Goal: Transaction & Acquisition: Purchase product/service

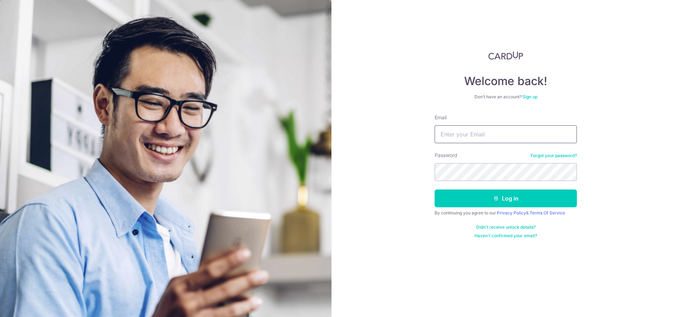
click at [494, 129] on input "Email" at bounding box center [506, 134] width 142 height 18
type input "evanlimkl@gmail.com"
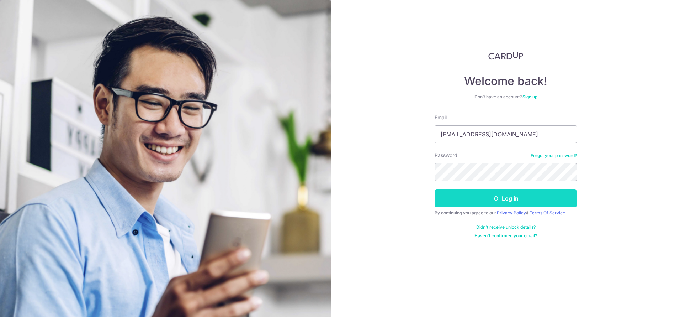
click at [539, 200] on button "Log in" at bounding box center [506, 198] width 142 height 18
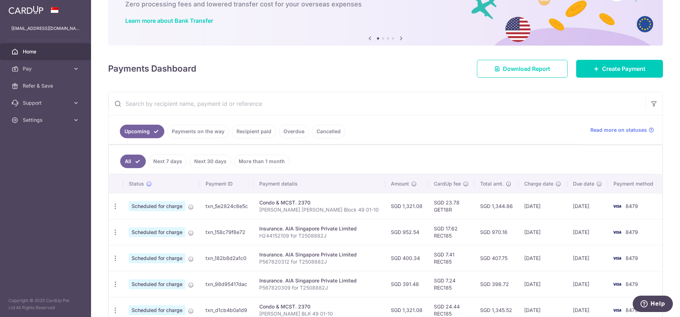
scroll to position [86, 0]
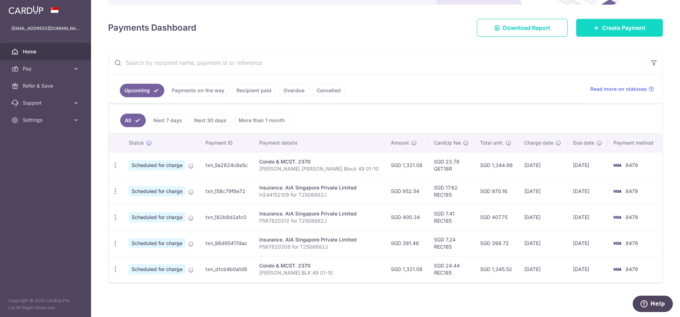
click at [610, 28] on span "Create Payment" at bounding box center [623, 27] width 43 height 9
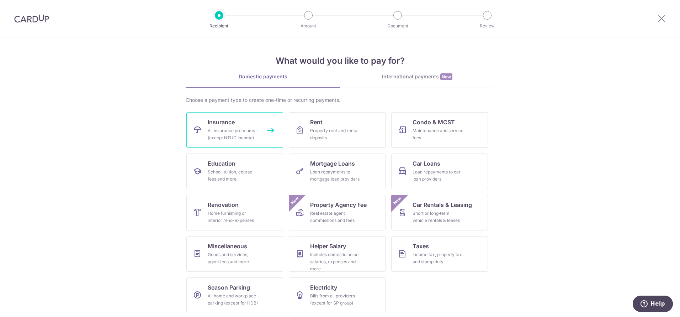
click at [237, 140] on div "All insurance premiums (except NTUC Income)" at bounding box center [233, 134] width 51 height 14
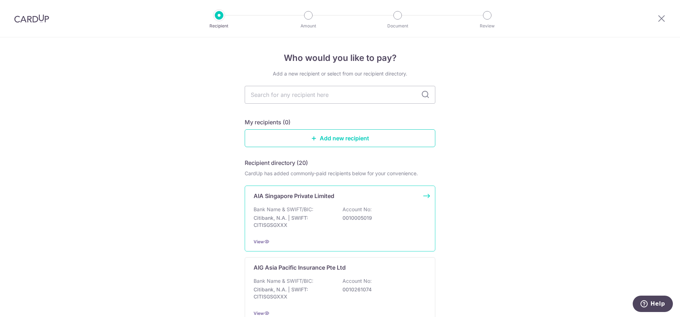
click at [322, 223] on p "Citibank, N.A. | SWIFT: CITISGSGXXX" at bounding box center [294, 221] width 80 height 14
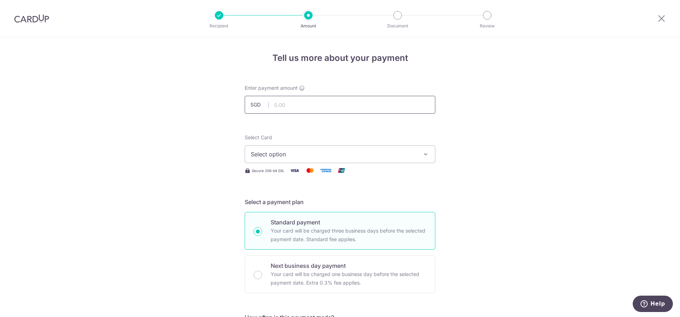
click at [309, 107] on input "text" at bounding box center [340, 105] width 191 height 18
type input "550.49"
click at [367, 155] on span "Select option" at bounding box center [334, 154] width 166 height 9
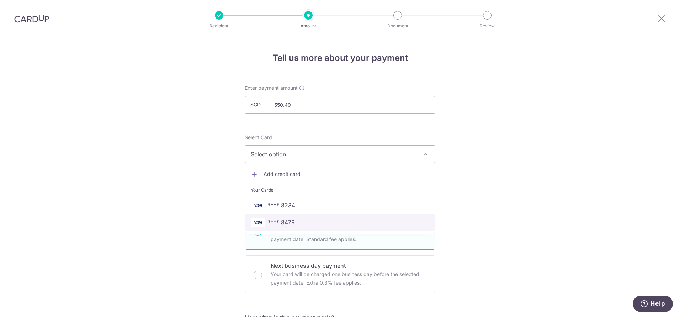
click at [291, 223] on span "**** 8479" at bounding box center [281, 222] width 27 height 9
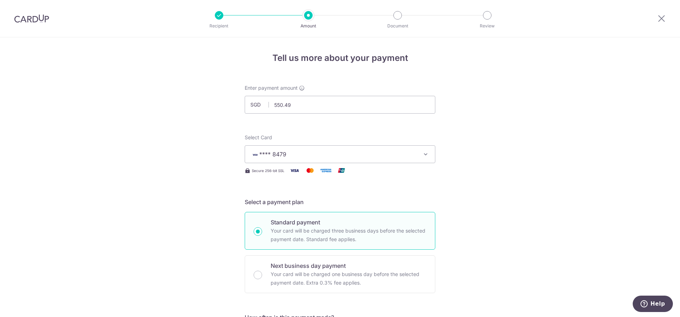
scroll to position [256, 0]
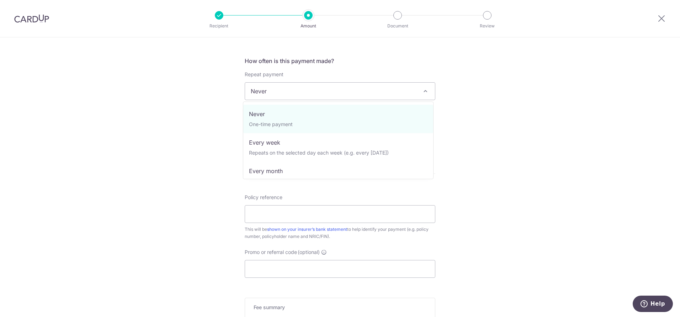
click at [401, 96] on span "Never" at bounding box center [340, 91] width 190 height 17
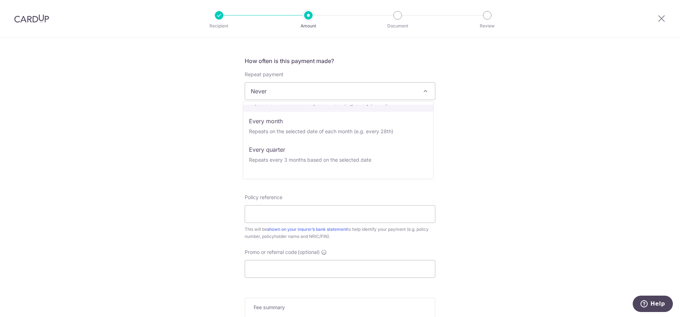
scroll to position [52, 0]
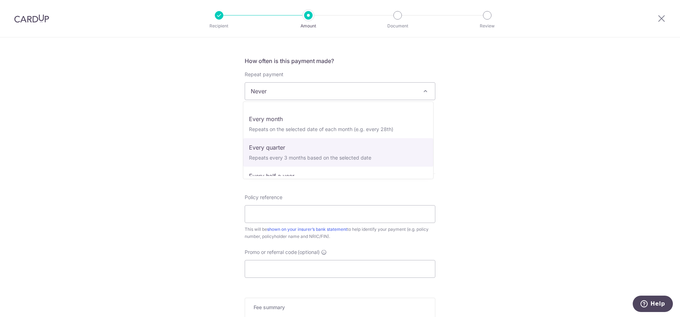
select select "4"
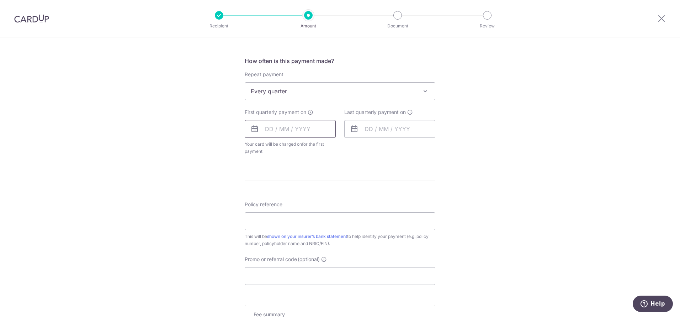
click at [265, 130] on input "text" at bounding box center [290, 129] width 91 height 18
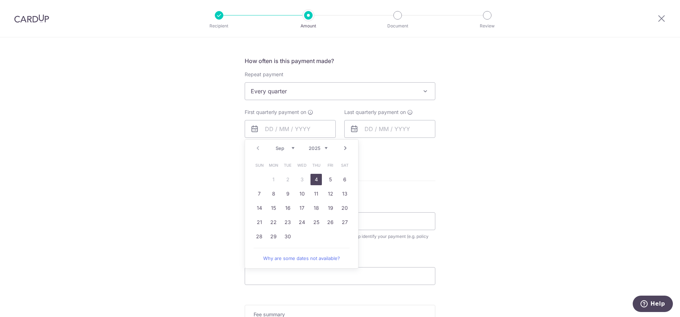
click at [314, 180] on link "4" at bounding box center [316, 179] width 11 height 11
type input "[DATE]"
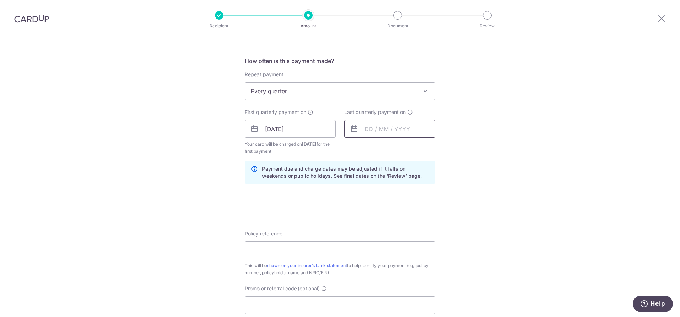
click at [370, 130] on input "text" at bounding box center [389, 129] width 91 height 18
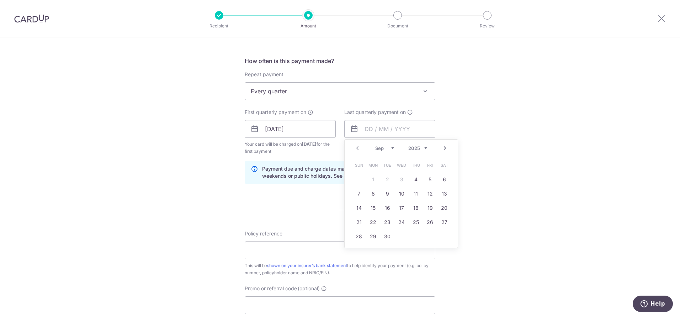
click at [441, 149] on link "Next" at bounding box center [445, 148] width 9 height 9
click at [443, 149] on link "Next" at bounding box center [445, 148] width 9 height 9
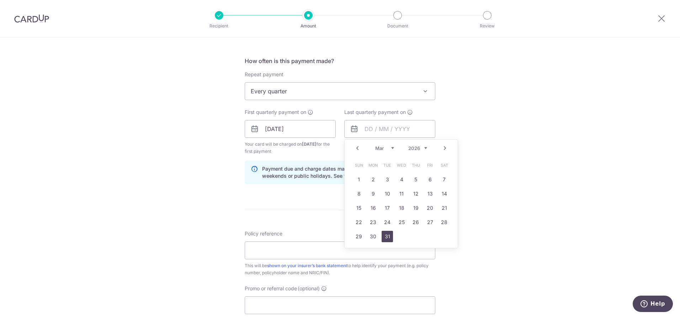
click at [385, 237] on link "31" at bounding box center [387, 235] width 11 height 11
type input "31/03/2026"
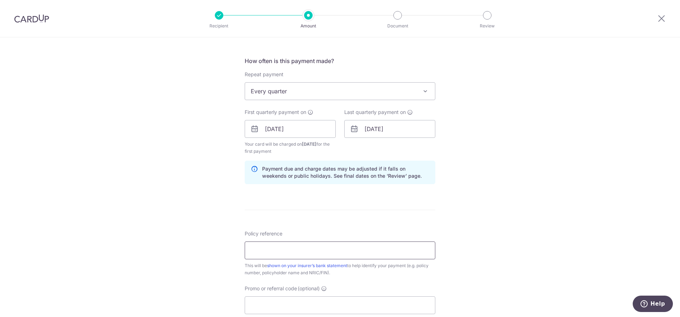
click at [308, 245] on input "Policy reference" at bounding box center [340, 250] width 191 height 18
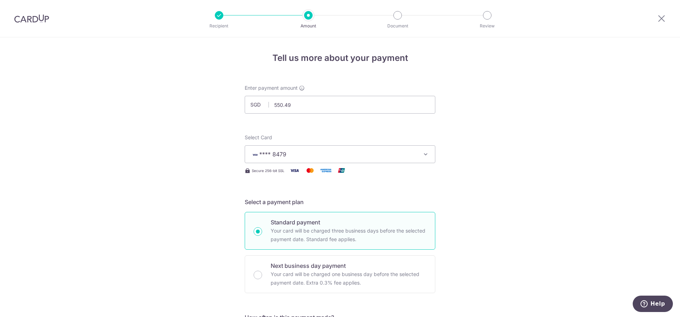
scroll to position [256, 0]
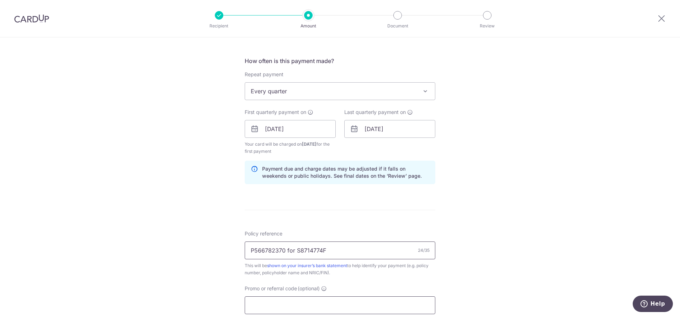
type input "P566782370 for S8714774F"
click at [286, 302] on input "Promo or referral code (optional)" at bounding box center [340, 305] width 191 height 18
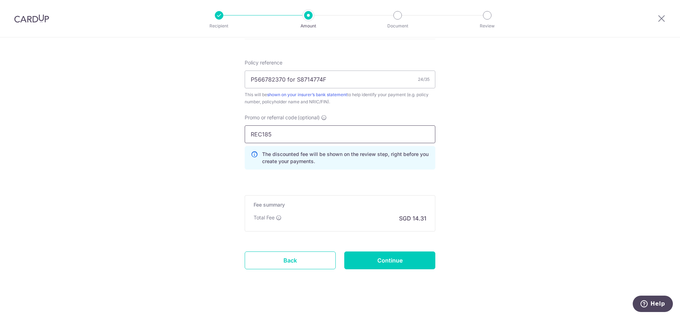
type input "REC185"
click at [386, 259] on input "Continue" at bounding box center [389, 260] width 91 height 18
type input "Create Schedule"
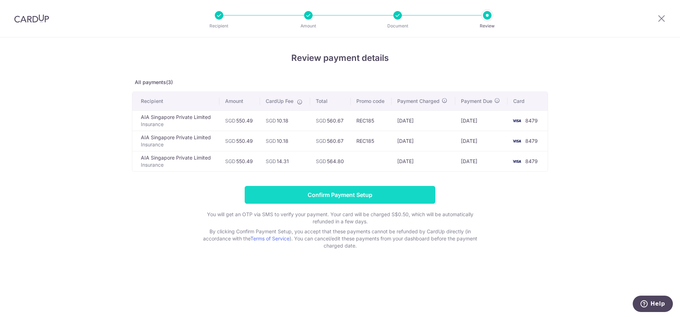
click at [364, 198] on input "Confirm Payment Setup" at bounding box center [340, 195] width 191 height 18
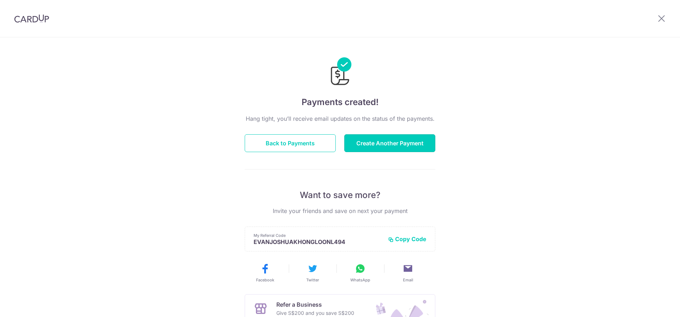
click at [365, 148] on button "Create Another Payment" at bounding box center [389, 143] width 91 height 18
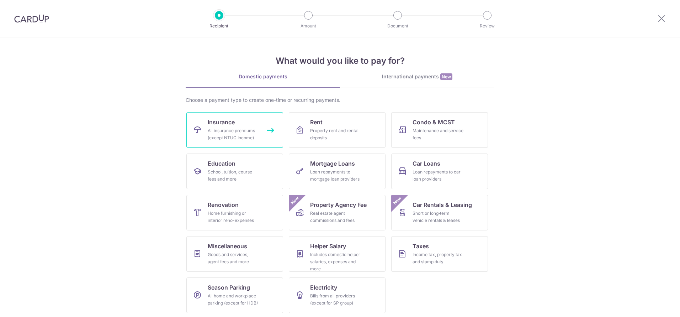
click at [216, 135] on div "All insurance premiums (except NTUC Income)" at bounding box center [233, 134] width 51 height 14
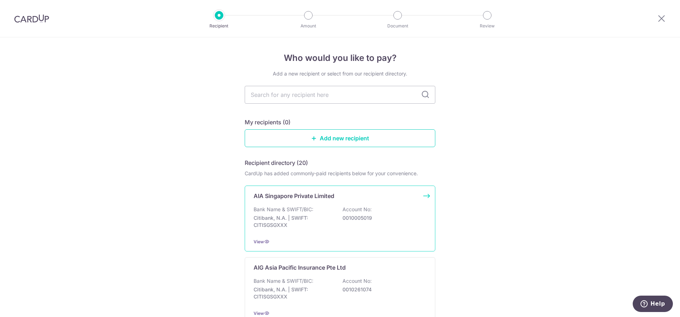
click at [318, 198] on p "AIA Singapore Private Limited" at bounding box center [294, 195] width 81 height 9
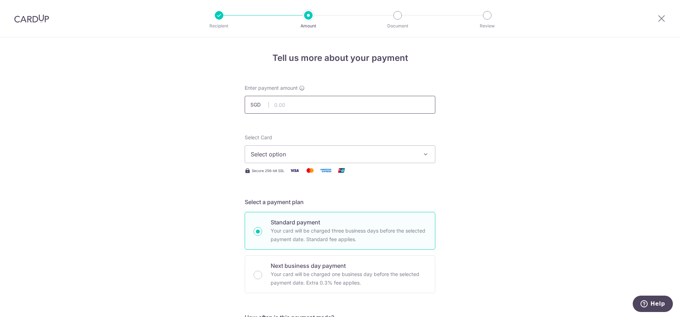
click at [314, 108] on input "text" at bounding box center [340, 105] width 191 height 18
type input "550.49"
click at [313, 158] on span "Select option" at bounding box center [334, 154] width 166 height 9
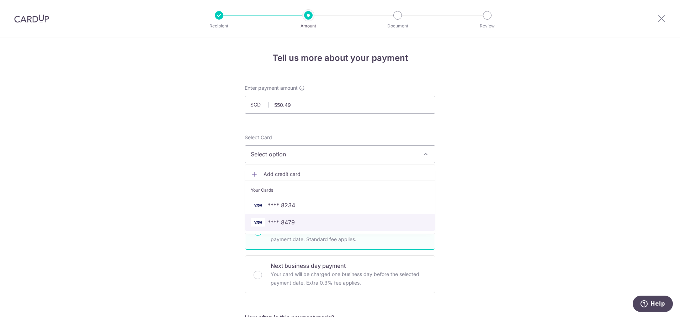
click at [297, 224] on span "**** 8479" at bounding box center [340, 222] width 179 height 9
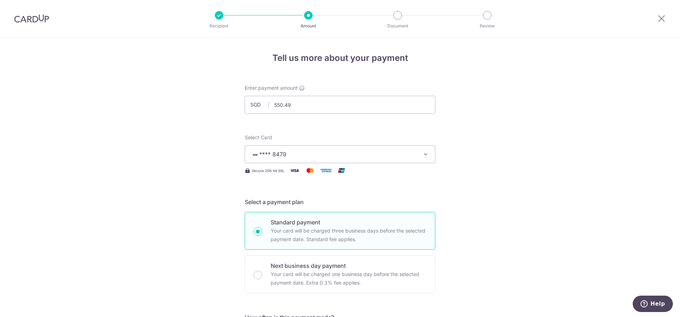
scroll to position [256, 0]
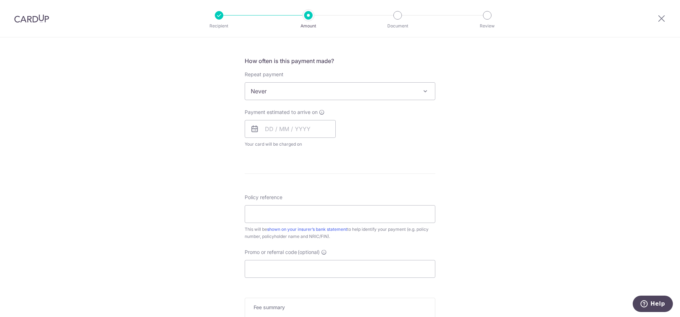
click at [290, 85] on span "Never" at bounding box center [340, 91] width 190 height 17
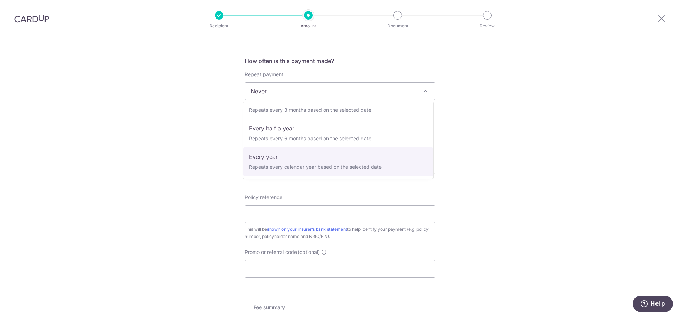
scroll to position [87, 0]
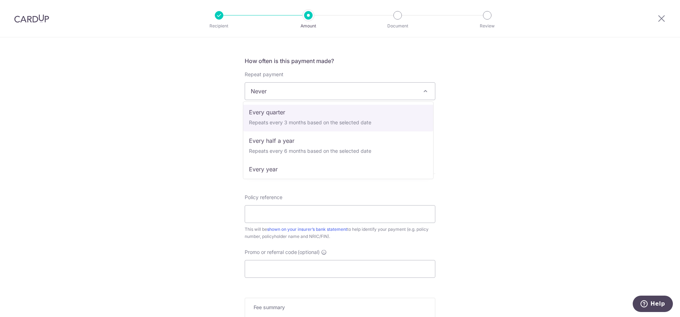
select select "4"
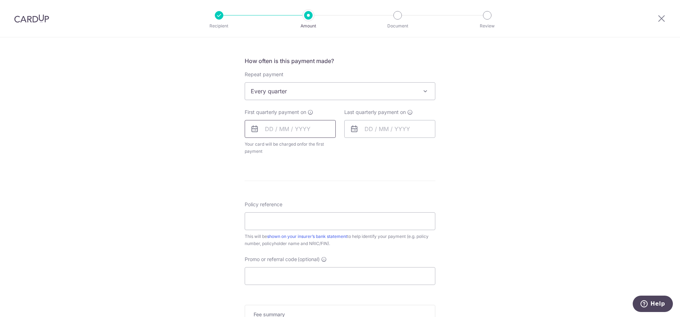
click at [273, 133] on input "text" at bounding box center [290, 129] width 91 height 18
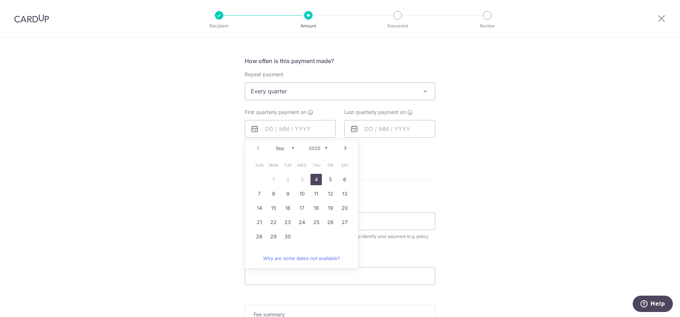
click at [316, 182] on link "4" at bounding box center [316, 179] width 11 height 11
type input "[DATE]"
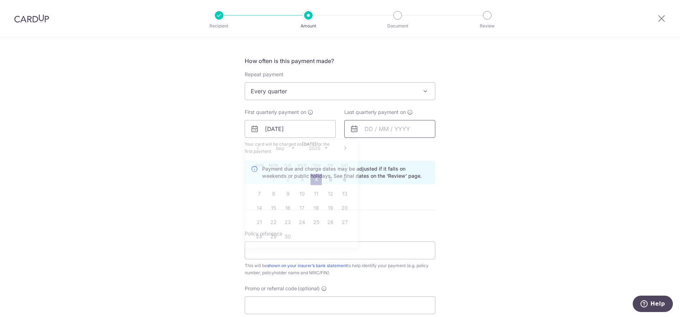
click at [361, 133] on input "text" at bounding box center [389, 129] width 91 height 18
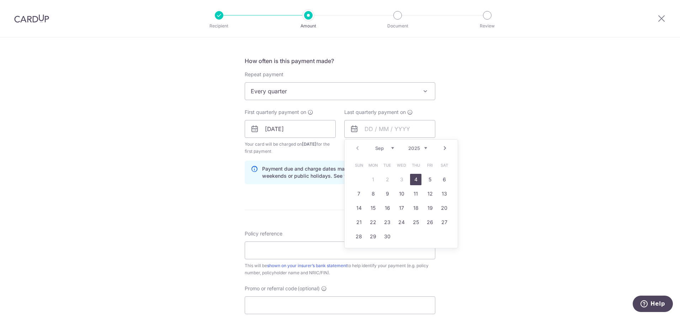
click at [444, 148] on link "Next" at bounding box center [445, 148] width 9 height 9
click at [403, 240] on link "31" at bounding box center [401, 235] width 11 height 11
type input "31/12/2025"
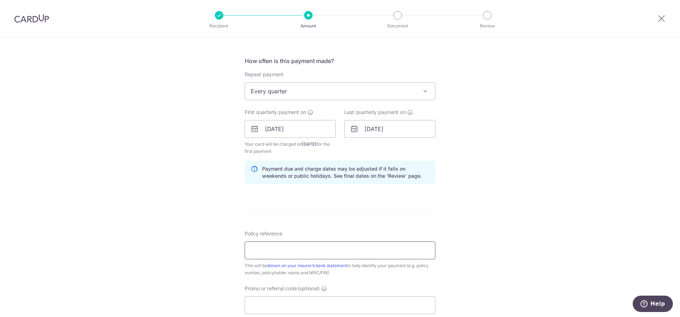
click at [298, 249] on input "Policy reference" at bounding box center [340, 250] width 191 height 18
type input "P566782684"
click at [284, 299] on input "Promo or referral code (optional)" at bounding box center [340, 305] width 191 height 18
type input "REC185"
click at [364, 254] on input "P566782684" at bounding box center [340, 250] width 191 height 18
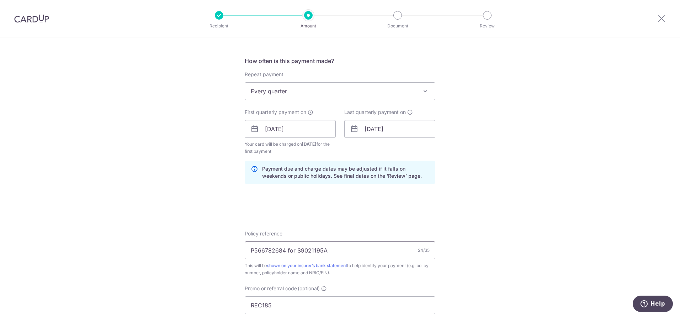
scroll to position [433, 0]
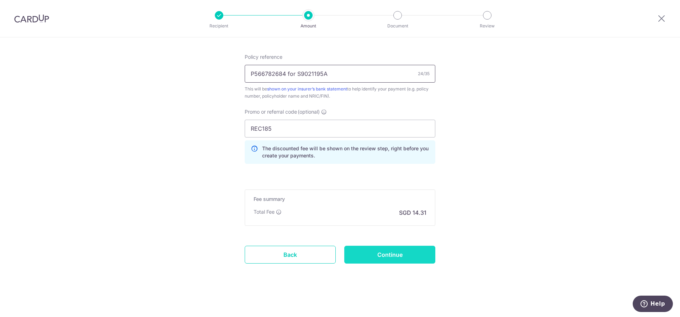
type input "P566782684 for S9021195A"
click at [382, 261] on input "Continue" at bounding box center [389, 254] width 91 height 18
type input "Create Schedule"
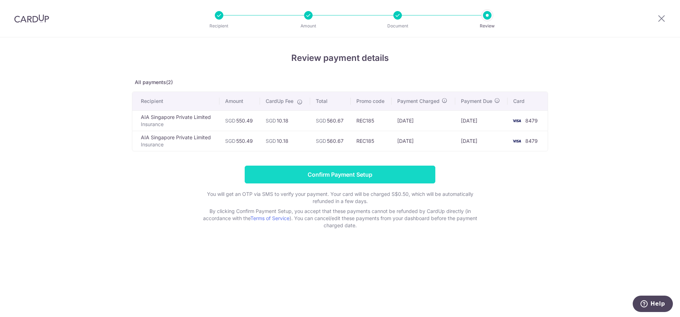
click at [370, 169] on input "Confirm Payment Setup" at bounding box center [340, 174] width 191 height 18
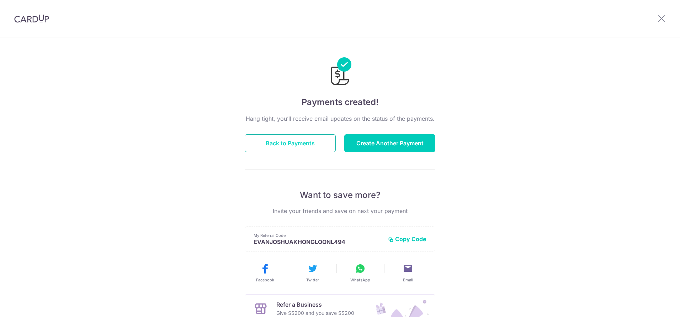
click at [282, 137] on button "Back to Payments" at bounding box center [290, 143] width 91 height 18
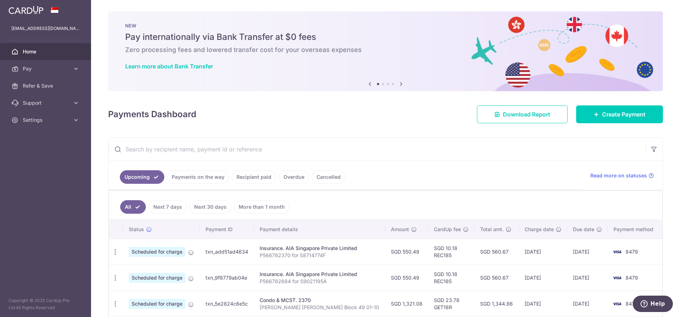
scroll to position [216, 0]
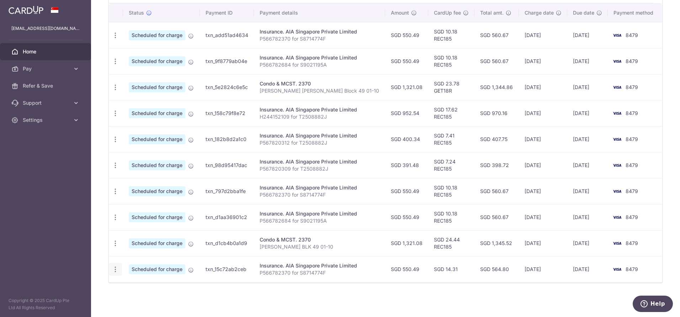
click at [118, 272] on div "Update payment Cancel payment" at bounding box center [115, 268] width 13 height 13
click at [117, 272] on icon "button" at bounding box center [115, 268] width 7 height 7
click at [155, 307] on span "Cancel payment" at bounding box center [153, 306] width 48 height 9
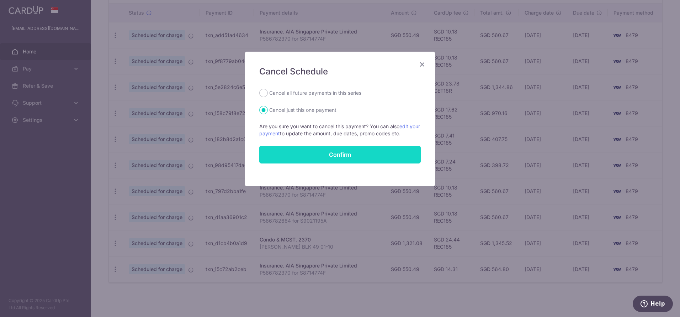
click at [316, 161] on button "Confirm" at bounding box center [339, 154] width 161 height 18
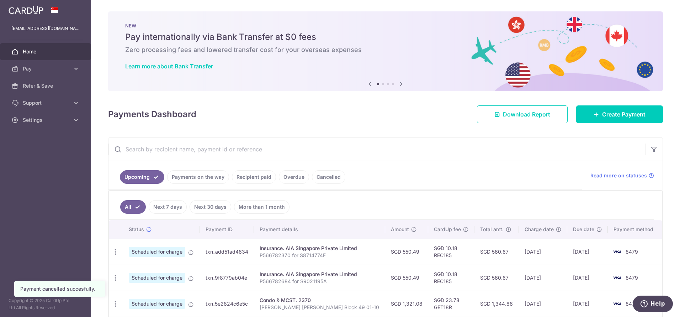
scroll to position [190, 0]
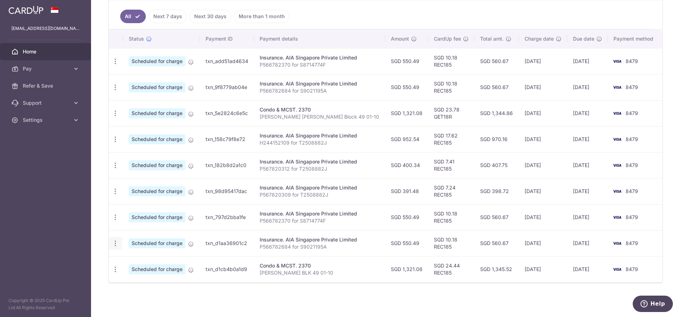
click at [115, 243] on icon "button" at bounding box center [115, 242] width 7 height 7
click at [143, 284] on span "Cancel payment" at bounding box center [153, 280] width 48 height 9
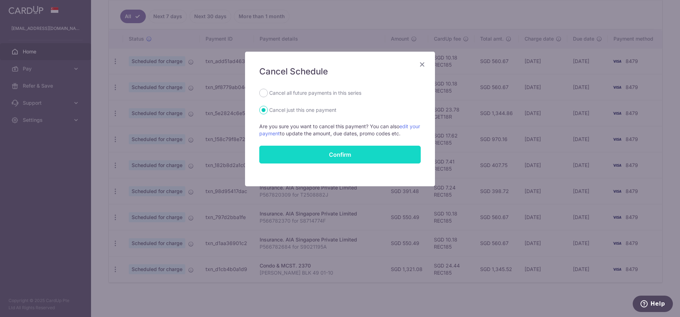
click at [309, 154] on button "Confirm" at bounding box center [339, 154] width 161 height 18
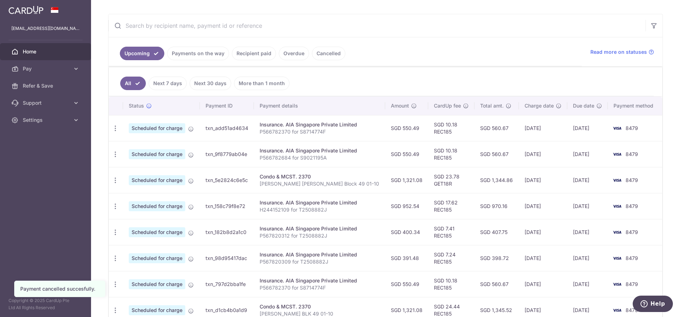
scroll to position [164, 0]
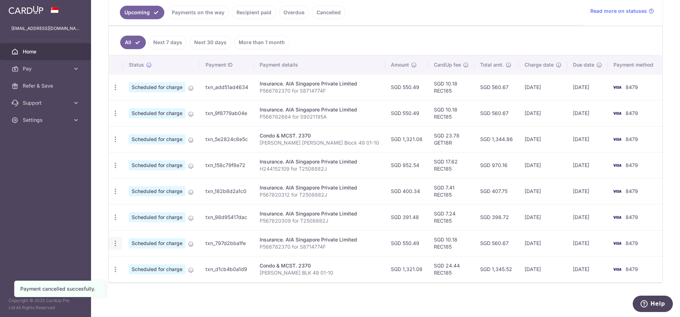
click at [116, 243] on icon "button" at bounding box center [115, 242] width 7 height 7
click at [147, 282] on span "Cancel payment" at bounding box center [153, 280] width 48 height 9
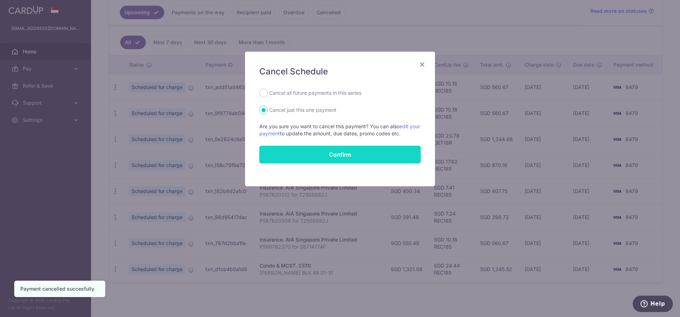
click at [333, 156] on button "Confirm" at bounding box center [339, 154] width 161 height 18
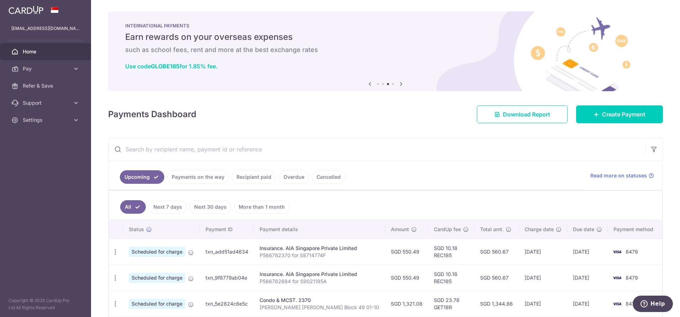
scroll to position [138, 0]
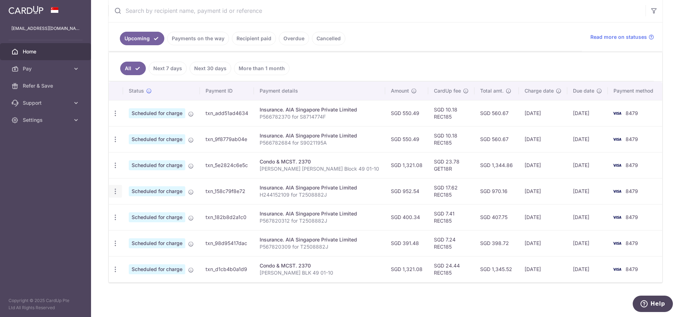
click at [115, 191] on icon "button" at bounding box center [115, 190] width 7 height 7
click at [151, 232] on span "Cancel payment" at bounding box center [153, 228] width 48 height 9
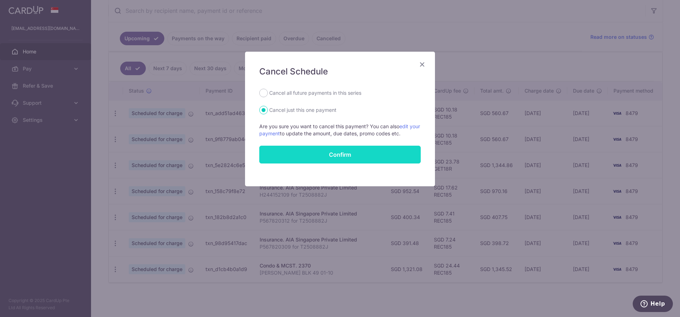
click at [346, 152] on button "Confirm" at bounding box center [339, 154] width 161 height 18
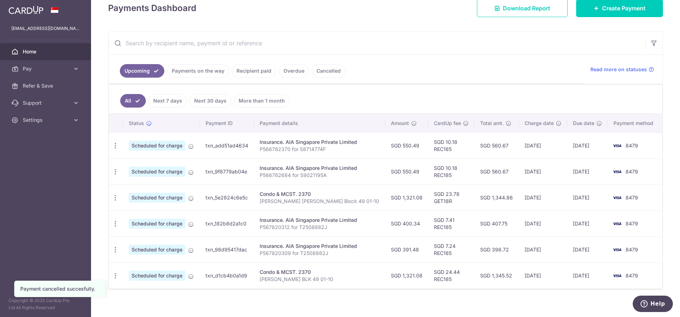
scroll to position [112, 0]
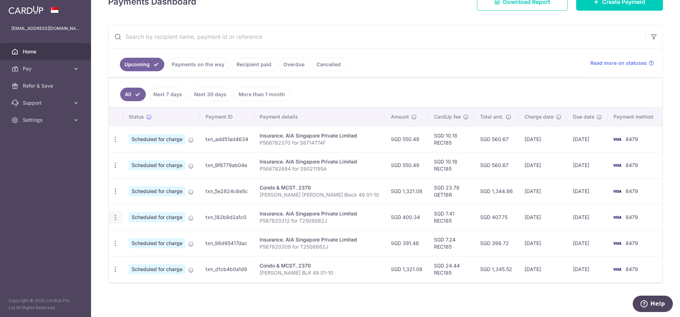
click at [112, 217] on icon "button" at bounding box center [115, 216] width 7 height 7
click at [131, 255] on span "Cancel payment" at bounding box center [153, 254] width 48 height 9
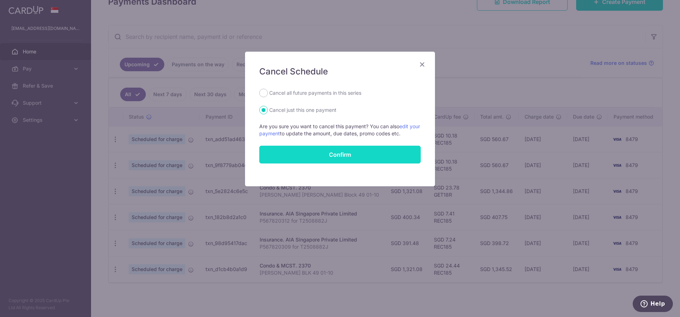
click at [324, 157] on button "Confirm" at bounding box center [339, 154] width 161 height 18
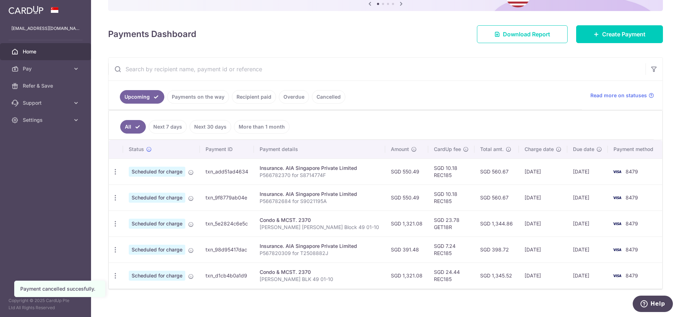
scroll to position [86, 0]
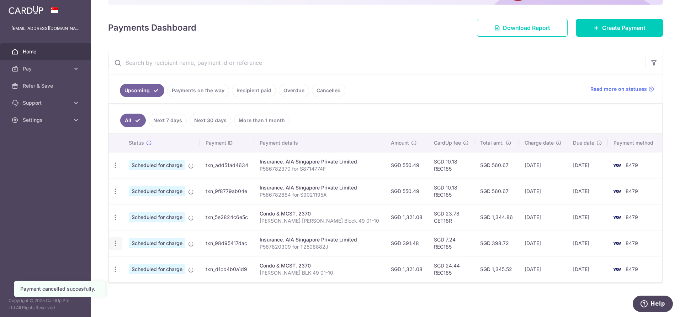
click at [117, 244] on icon "button" at bounding box center [115, 242] width 7 height 7
click at [145, 281] on span "Cancel payment" at bounding box center [153, 280] width 48 height 9
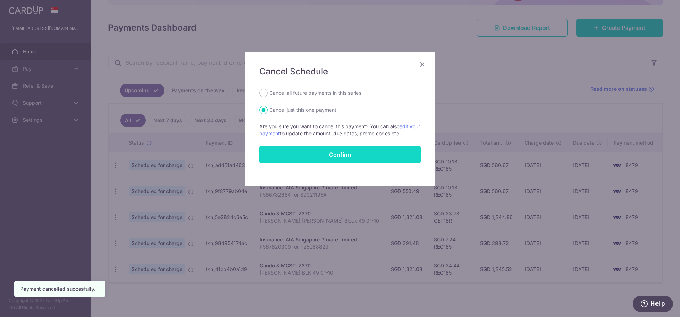
click at [325, 156] on button "Confirm" at bounding box center [339, 154] width 161 height 18
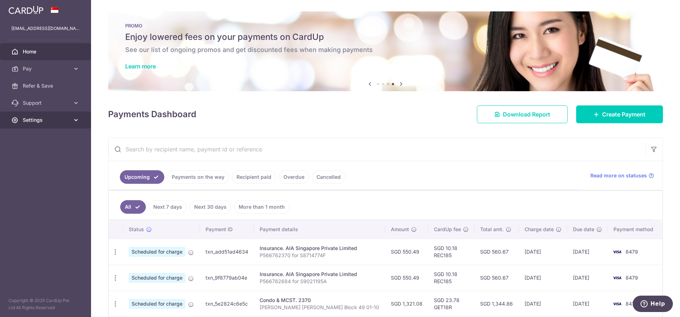
click at [71, 121] on link "Settings" at bounding box center [45, 119] width 91 height 17
click at [42, 155] on span "Logout" at bounding box center [46, 153] width 47 height 7
